Goal: Task Accomplishment & Management: Manage account settings

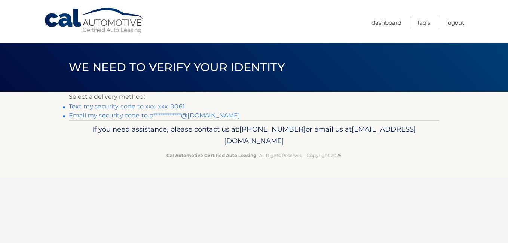
click at [159, 106] on link "Text my security code to xxx-xxx-0061" at bounding box center [127, 106] width 116 height 7
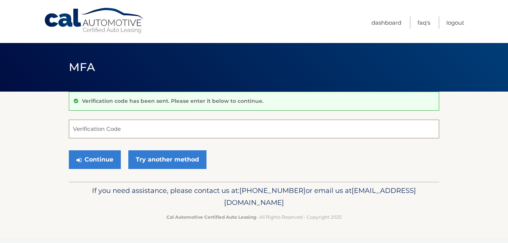
click at [142, 131] on input "Verification Code" at bounding box center [254, 129] width 371 height 19
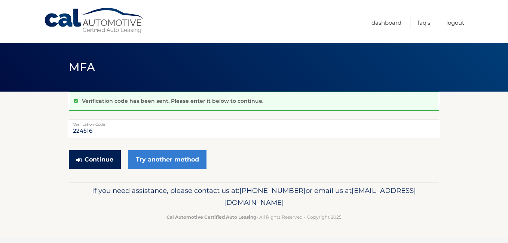
type input "224516"
click at [107, 162] on button "Continue" at bounding box center [95, 160] width 52 height 19
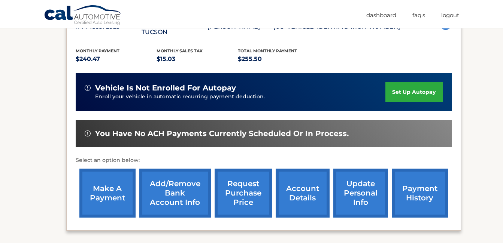
scroll to position [187, 0]
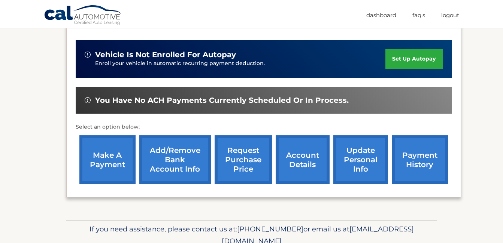
click at [96, 148] on link "make a payment" at bounding box center [107, 160] width 56 height 49
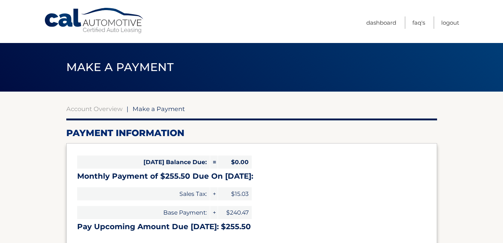
select select "ZjE3YjdkZGQtMzlmYy00NzkwLWFlMjAtMjFjYzUwOTE4MTg3"
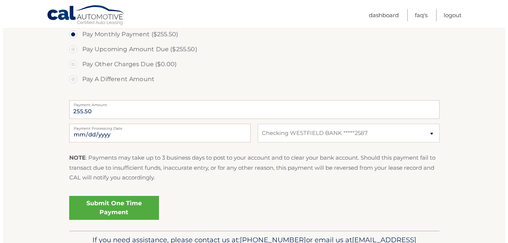
scroll to position [262, 0]
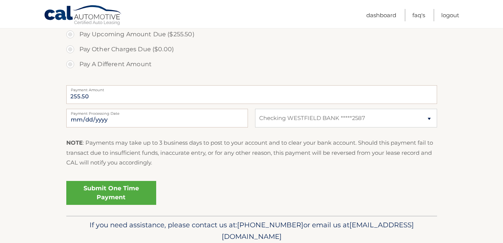
click at [101, 189] on link "Submit One Time Payment" at bounding box center [111, 193] width 90 height 24
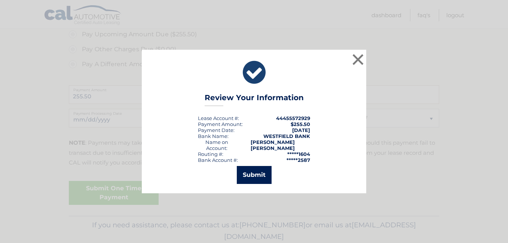
click at [252, 176] on button "Submit" at bounding box center [254, 175] width 35 height 18
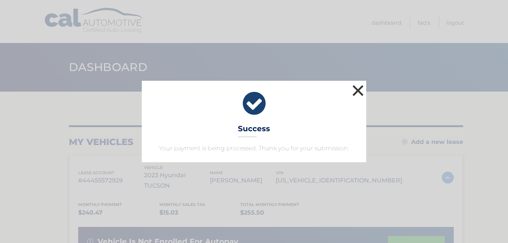
click at [360, 91] on button "×" at bounding box center [358, 90] width 15 height 15
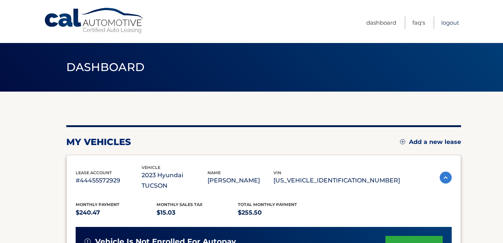
click at [453, 23] on link "Logout" at bounding box center [450, 22] width 18 height 12
